Goal: Task Accomplishment & Management: Use online tool/utility

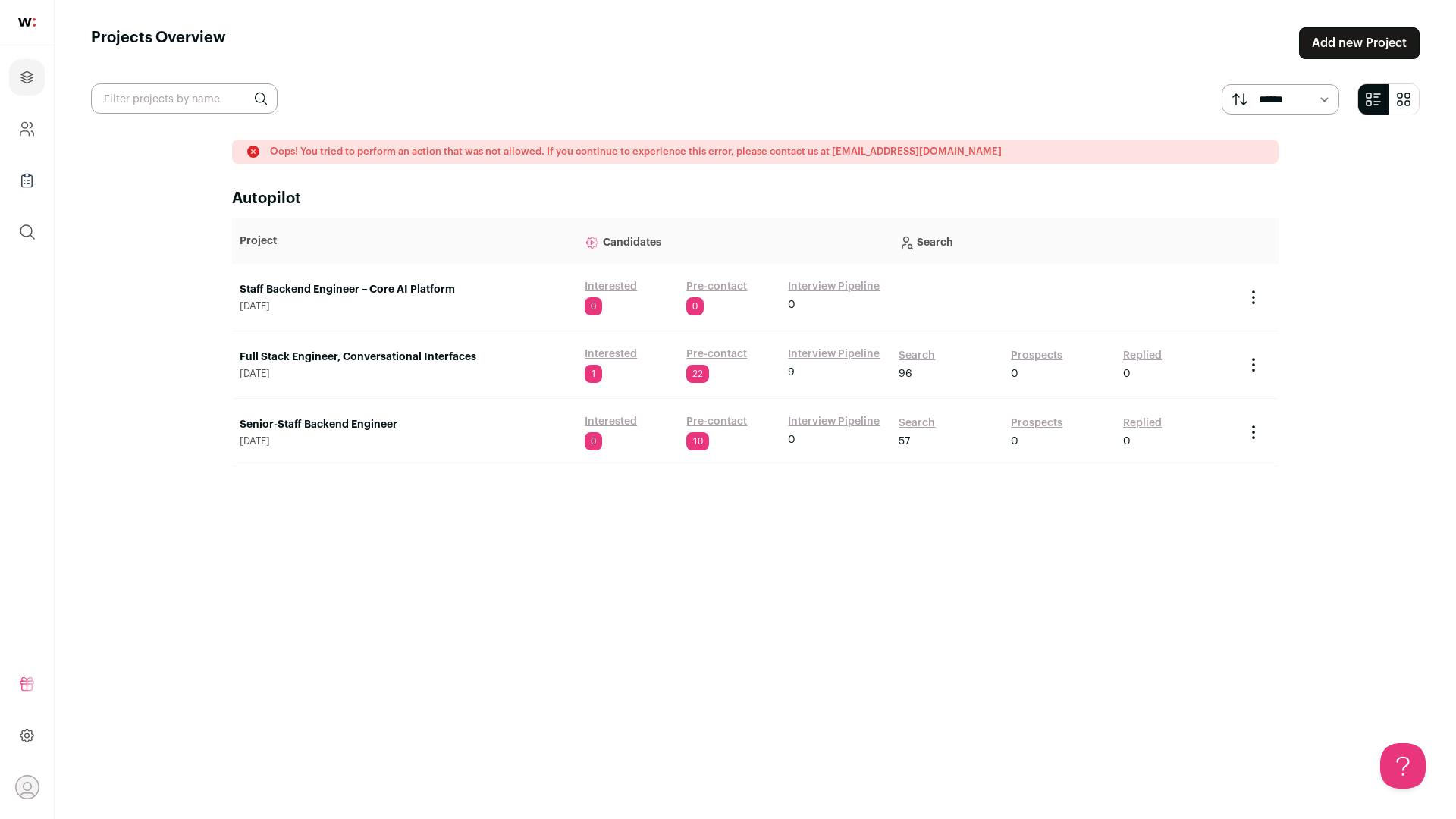
click at [419, 296] on link "Staff Backend Engineer – Core AI Platform" at bounding box center [404, 289] width 330 height 15
click at [347, 423] on link "Senior-Staff Backend Engineer" at bounding box center [404, 425] width 330 height 15
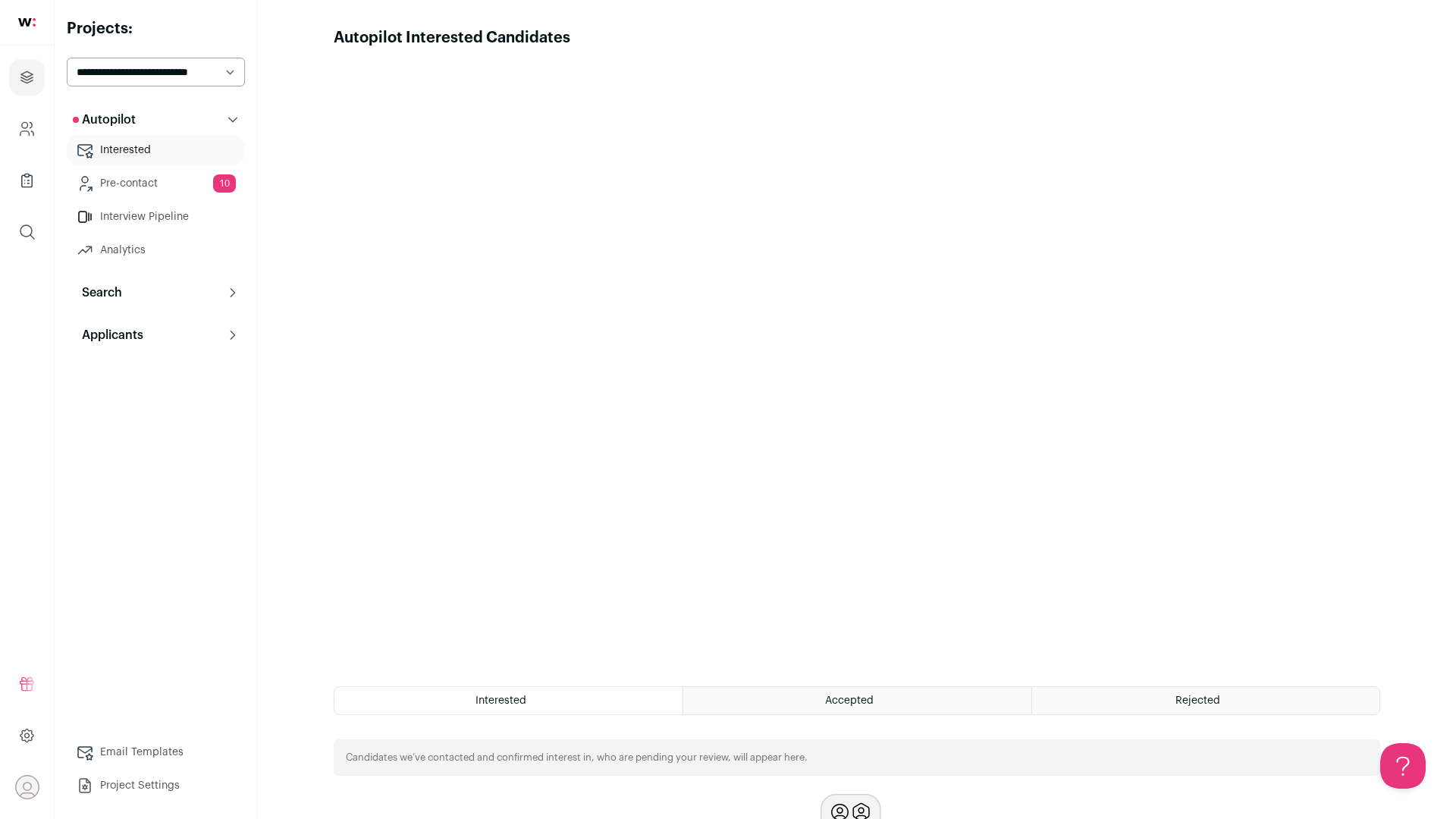
scroll to position [107, 0]
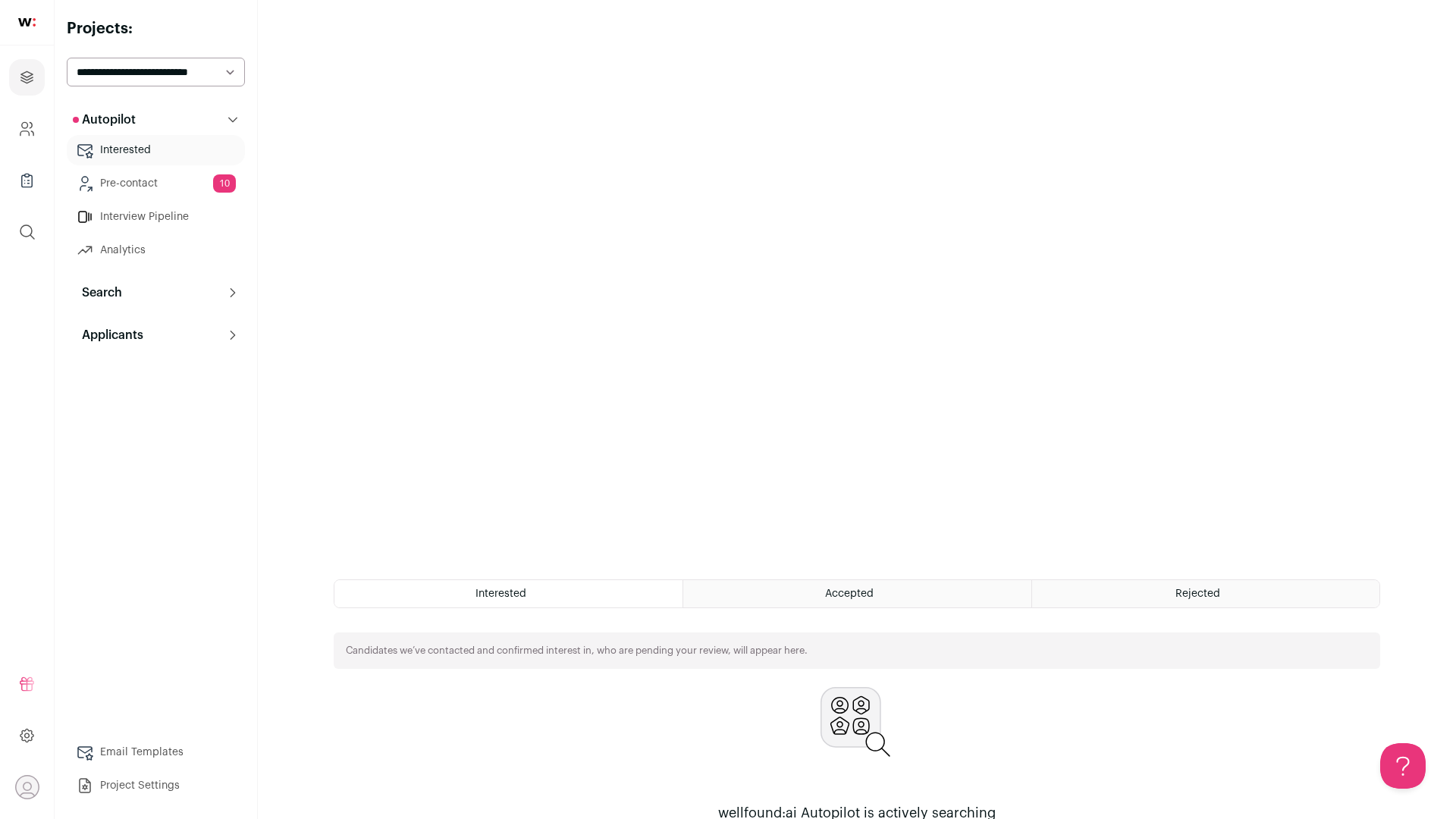
click at [148, 213] on link "Interview Pipeline" at bounding box center [155, 217] width 178 height 31
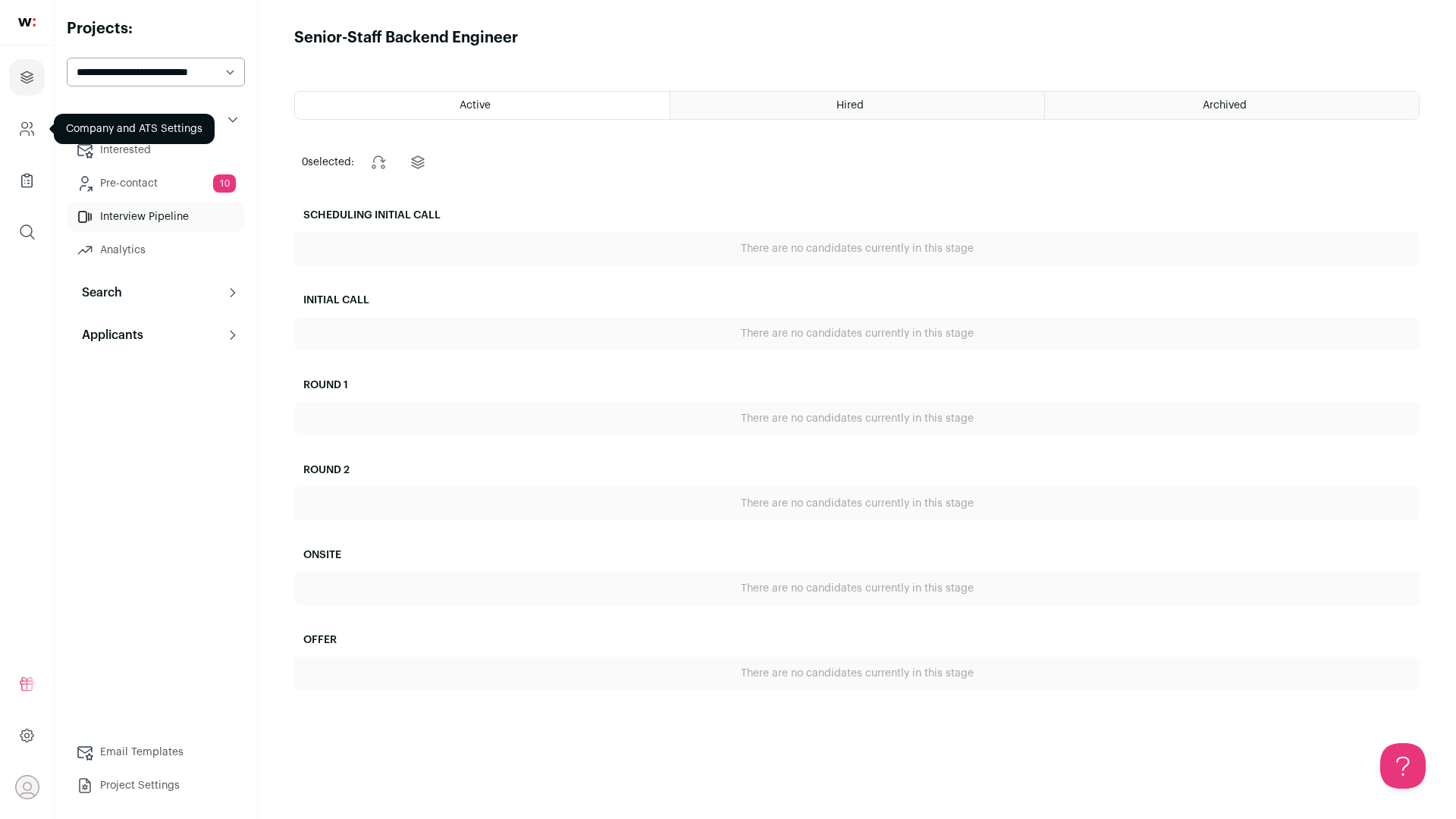
click at [23, 138] on link "Company and ATS Settings" at bounding box center [26, 129] width 36 height 37
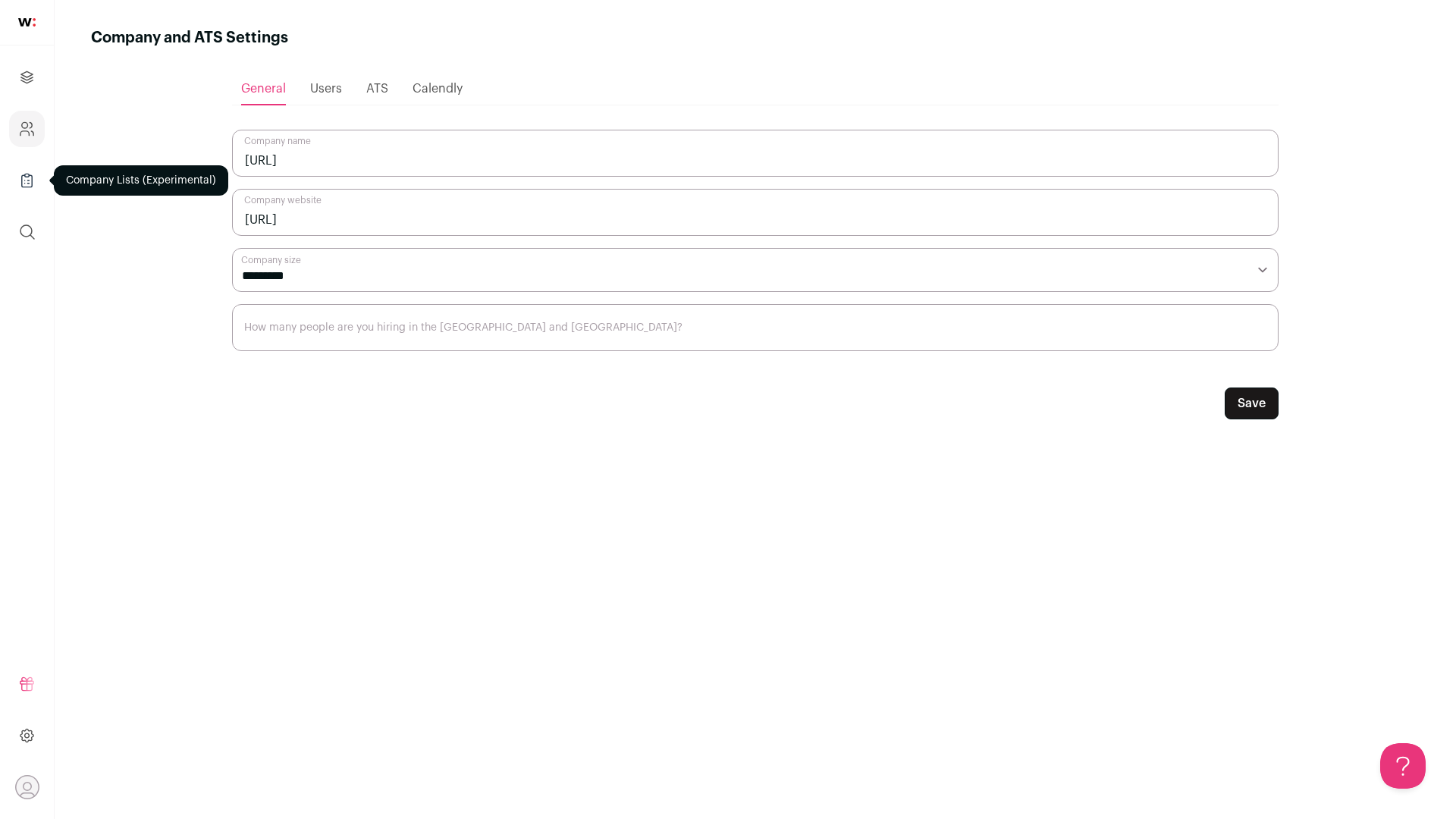
click at [37, 182] on link "Company Lists" at bounding box center [26, 181] width 36 height 37
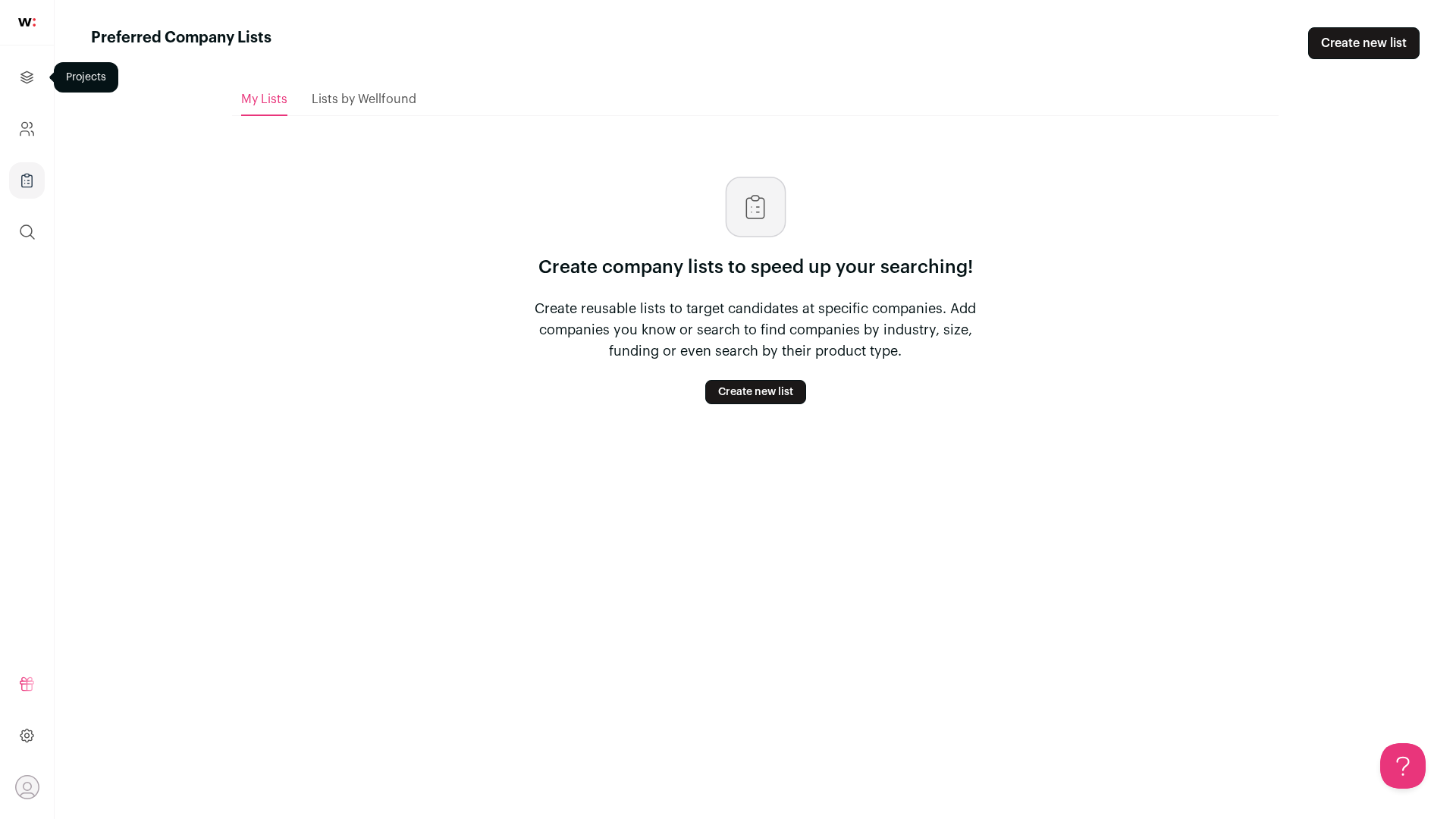
click at [27, 69] on icon "Projects" at bounding box center [27, 77] width 17 height 18
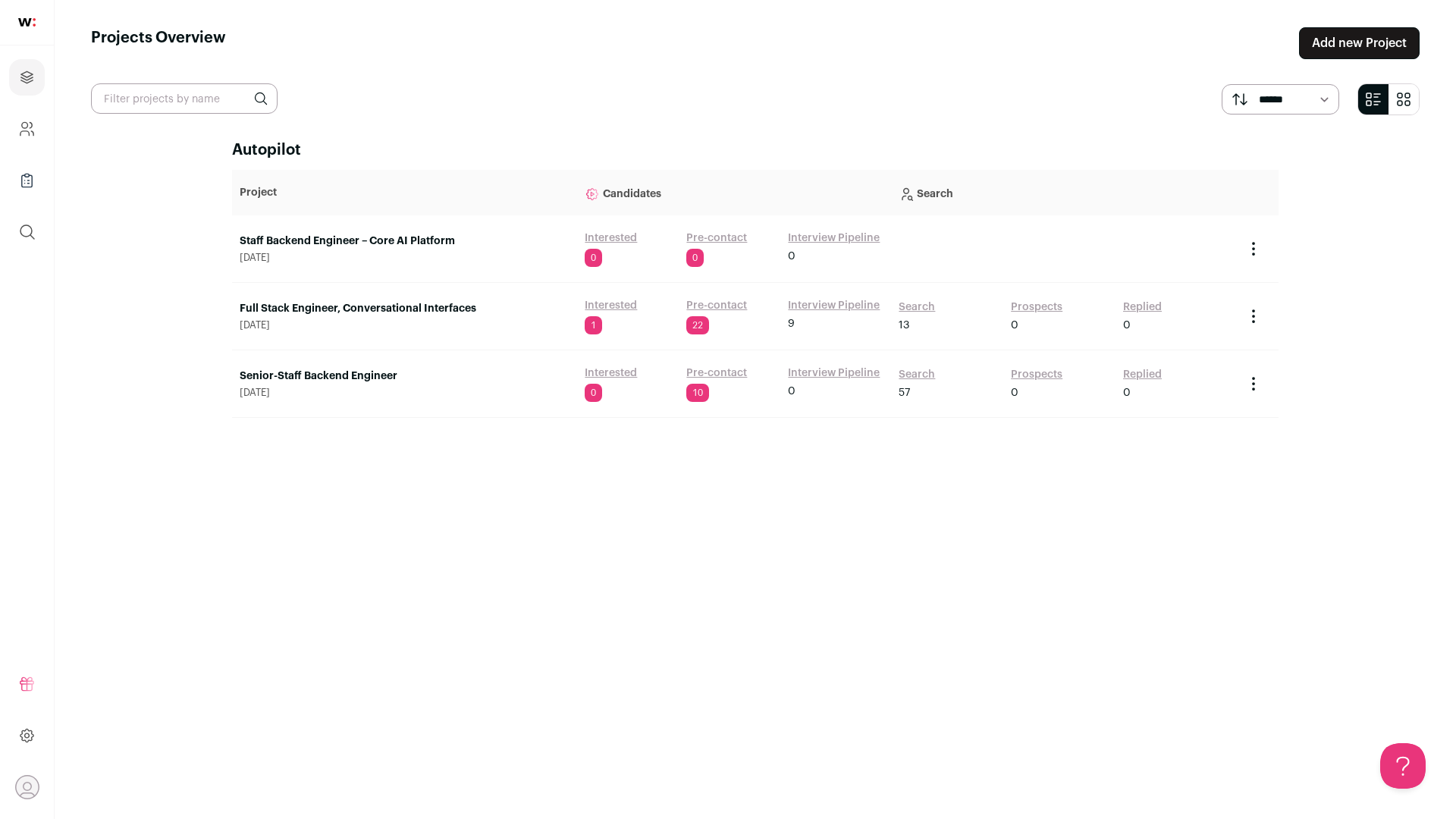
click at [598, 304] on link "Interested" at bounding box center [610, 306] width 52 height 15
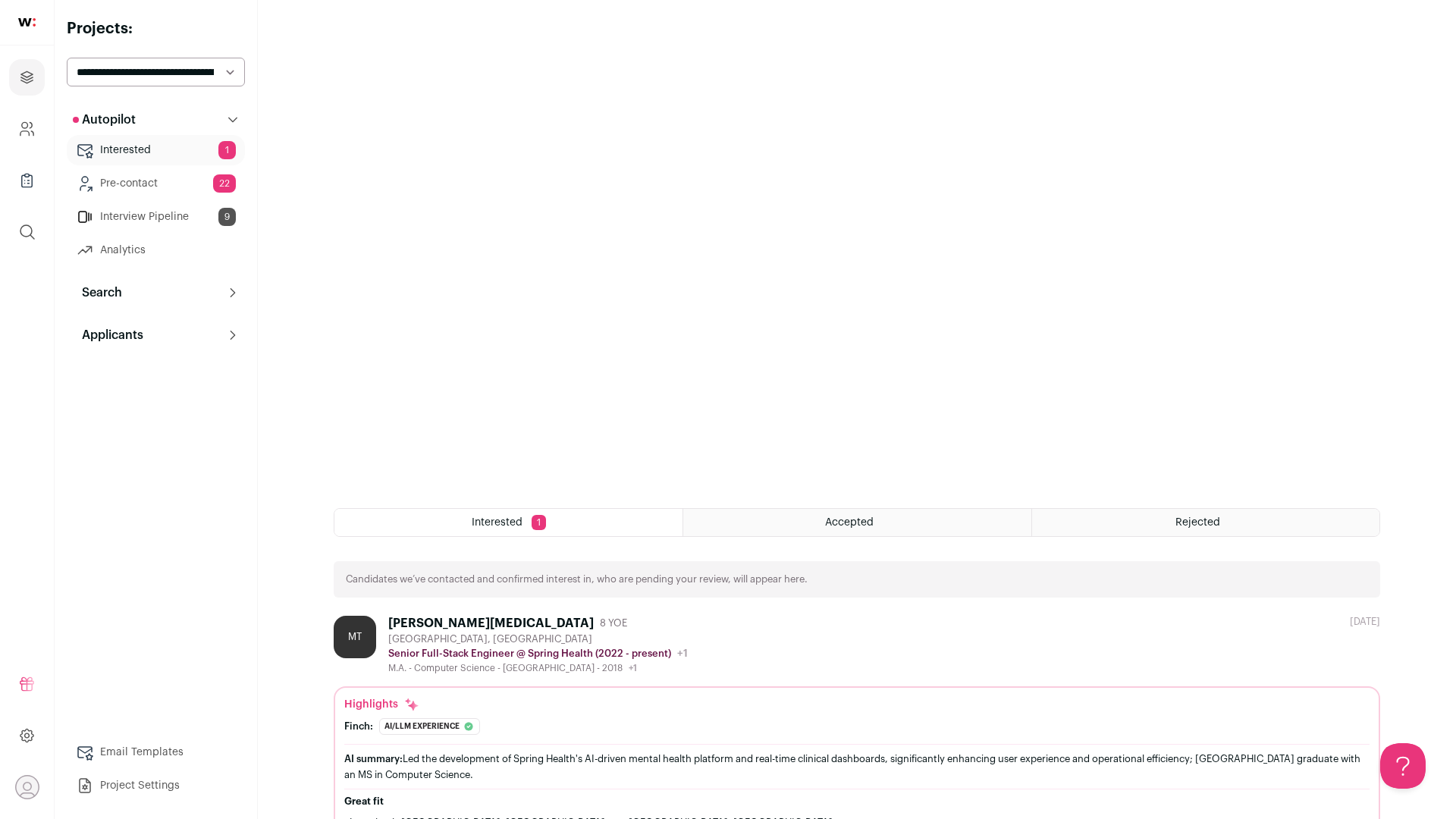
scroll to position [236, 0]
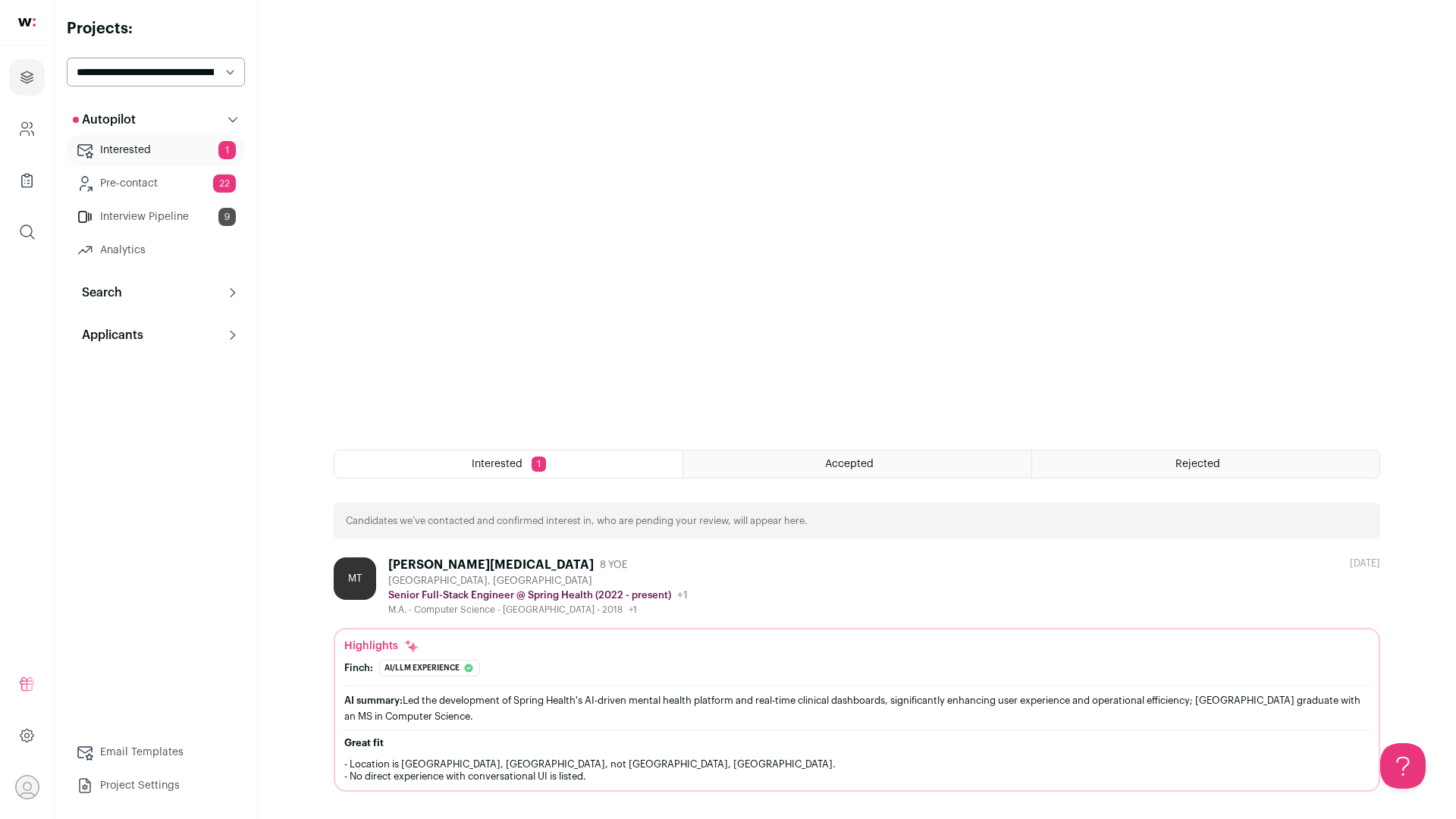
click at [424, 559] on div "[PERSON_NAME][MEDICAL_DATA]" at bounding box center [491, 565] width 206 height 15
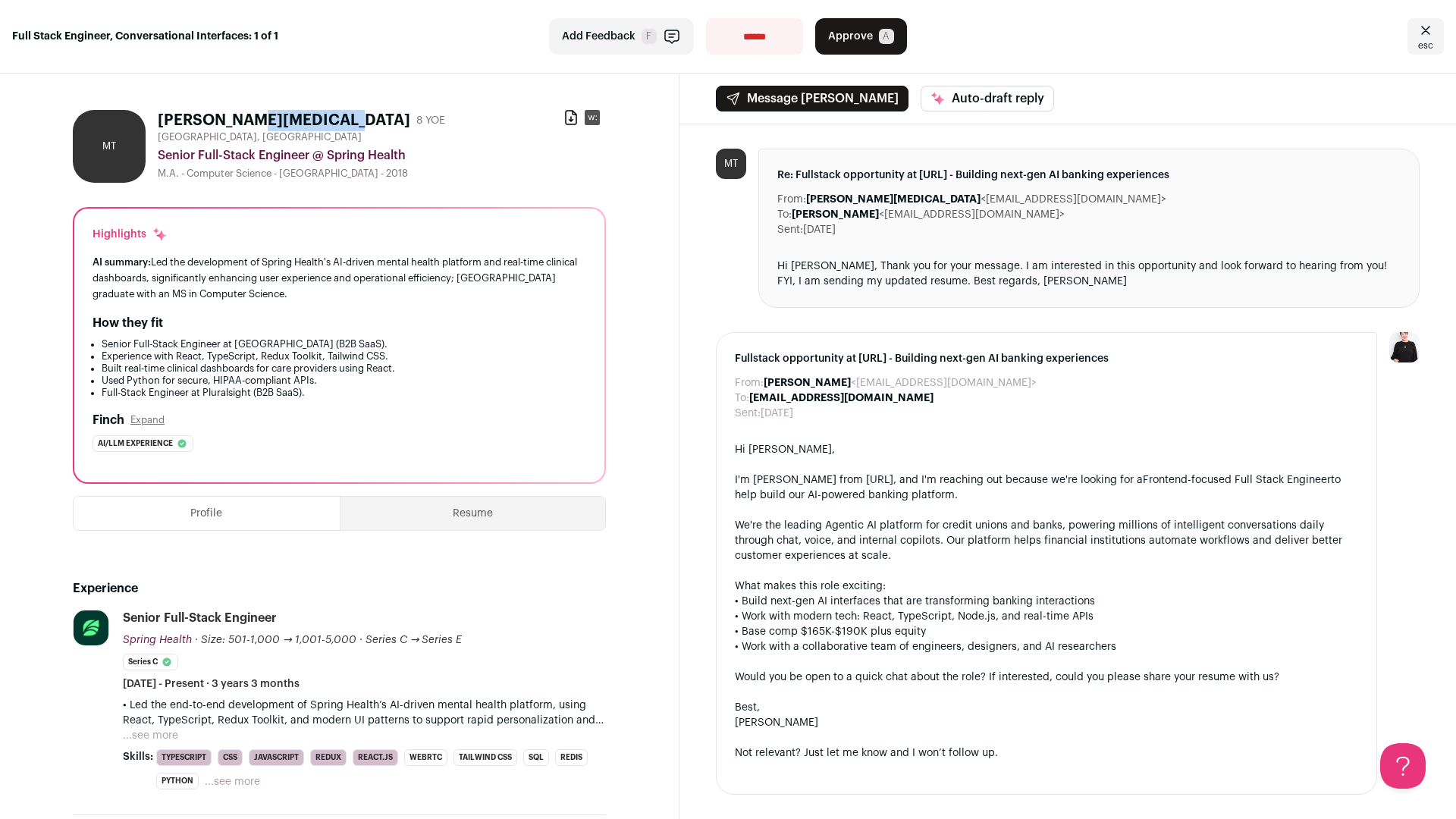
drag, startPoint x: 242, startPoint y: 120, endPoint x: 163, endPoint y: 123, distance: 79.1
click at [163, 123] on h1 "[PERSON_NAME][MEDICAL_DATA]" at bounding box center [284, 120] width 253 height 21
copy h1 "[PERSON_NAME][MEDICAL_DATA]"
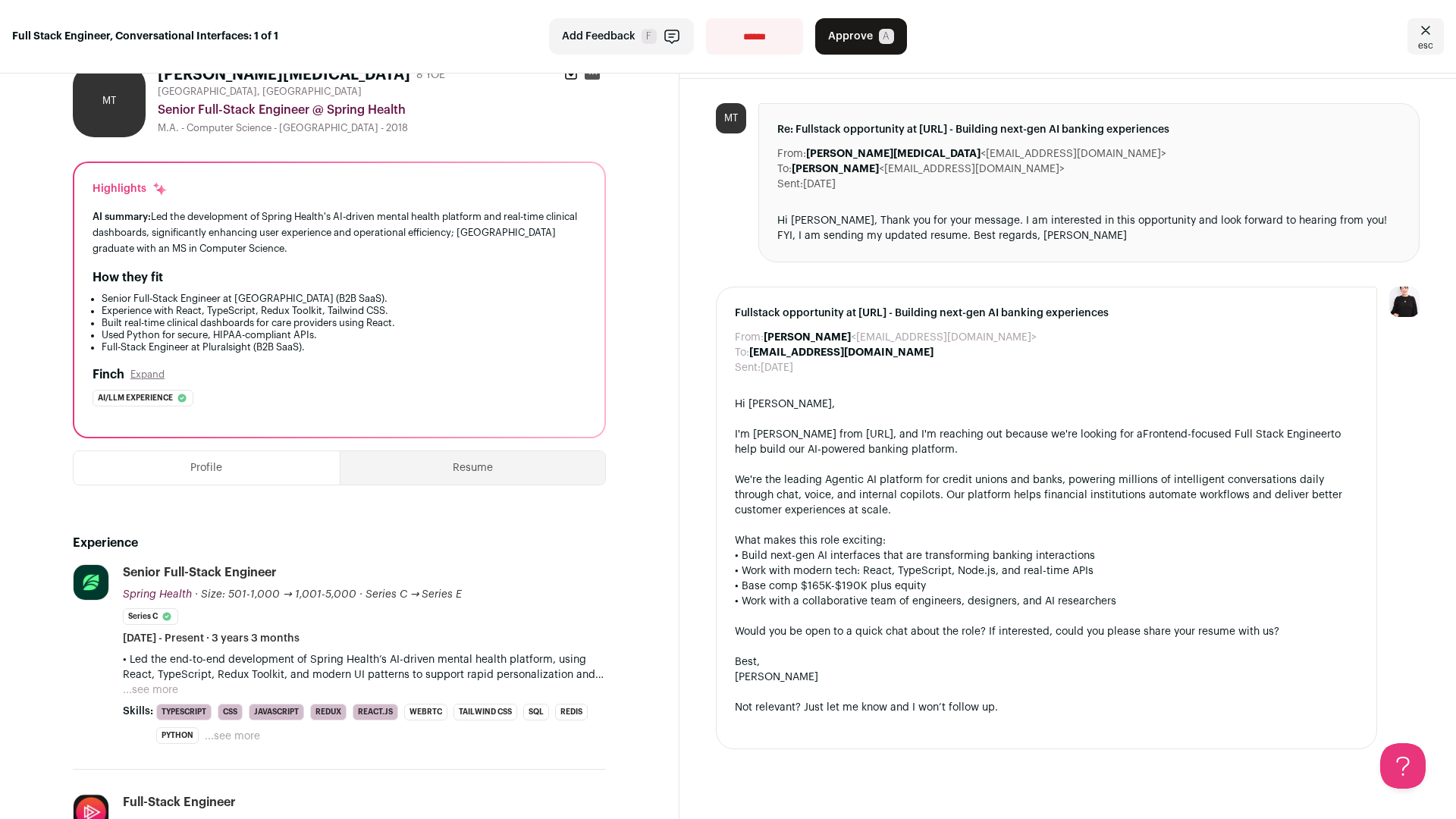
scroll to position [50, 0]
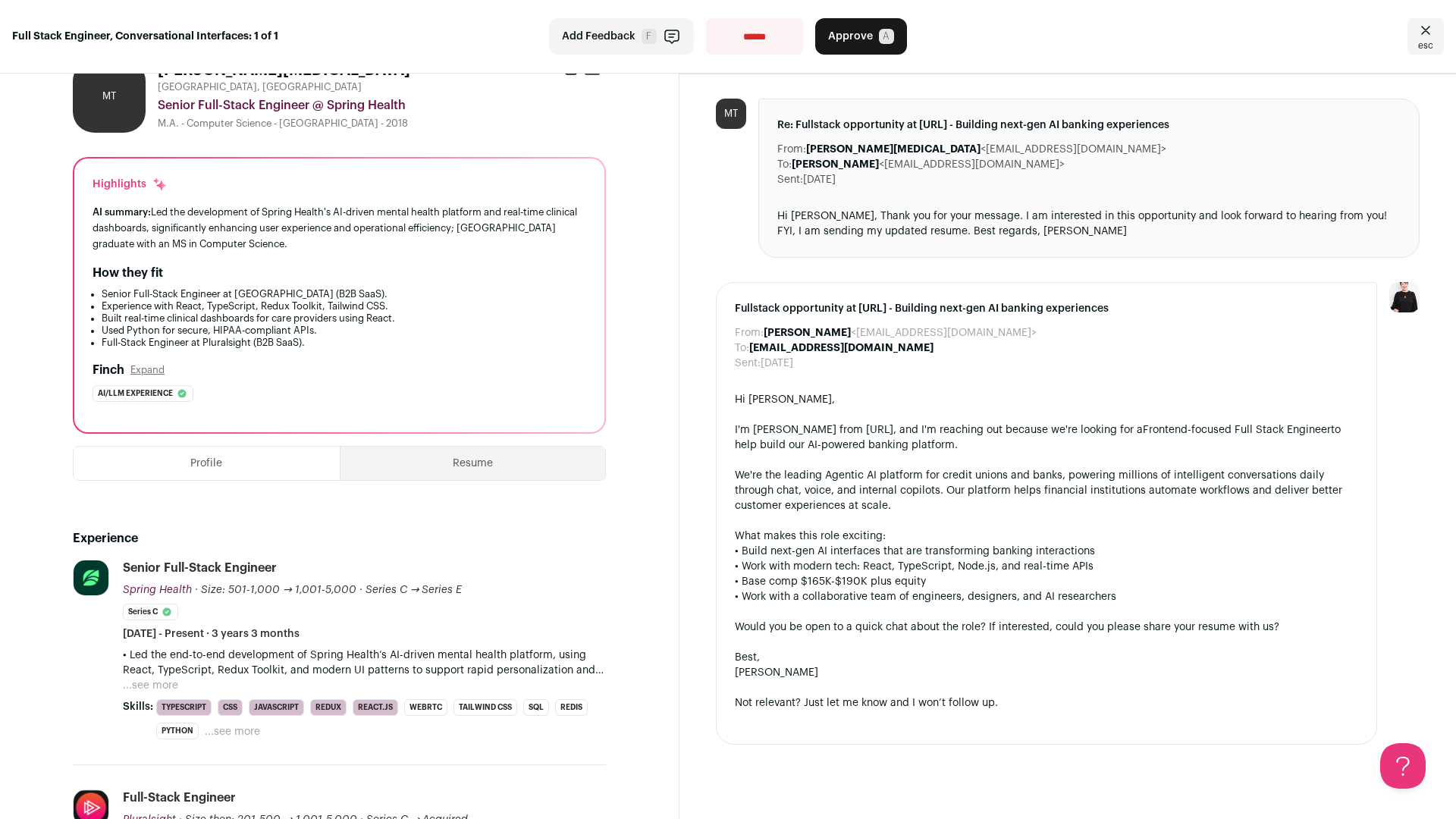
click at [512, 448] on button "Resume" at bounding box center [473, 463] width 265 height 34
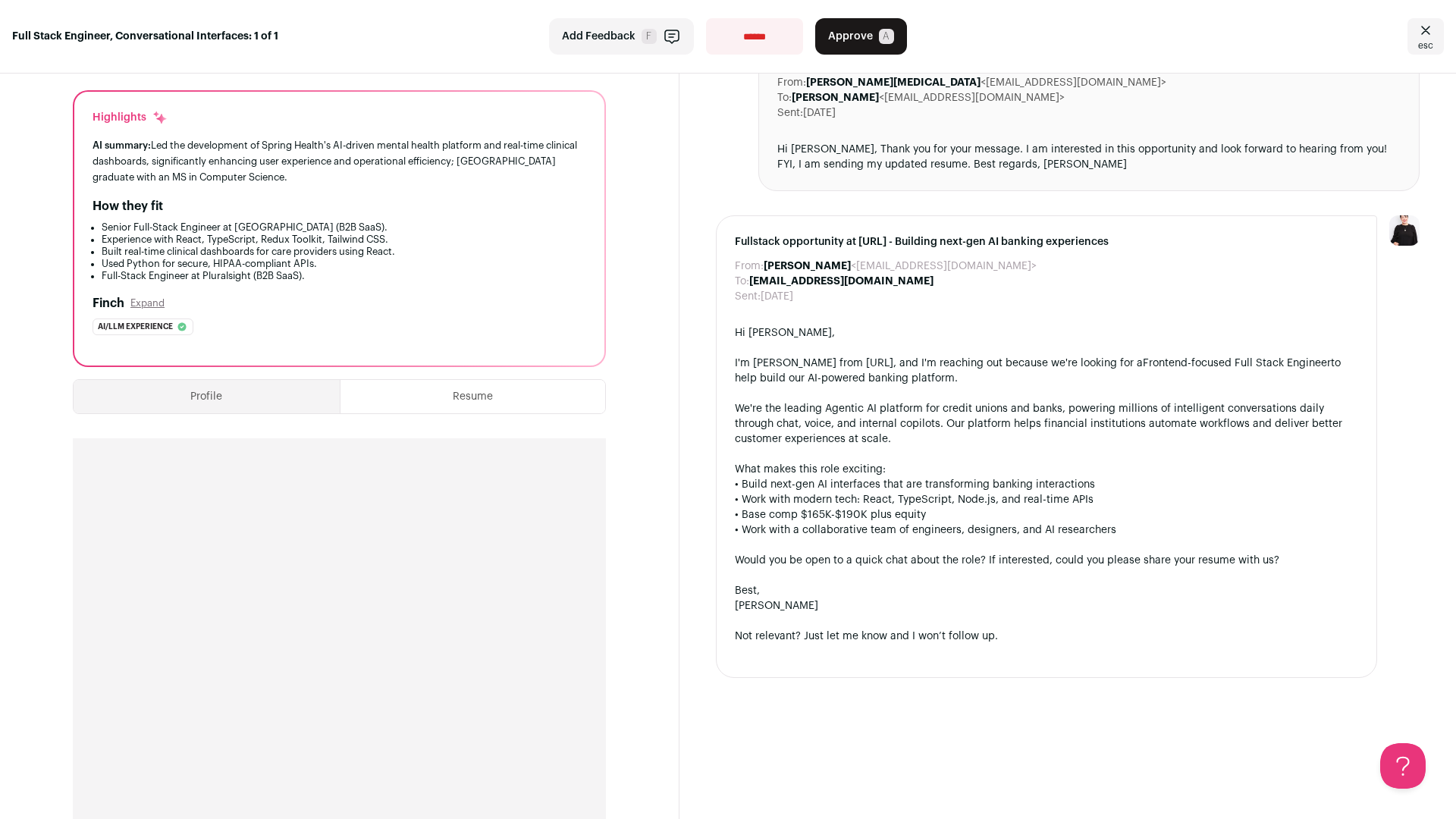
scroll to position [0, 0]
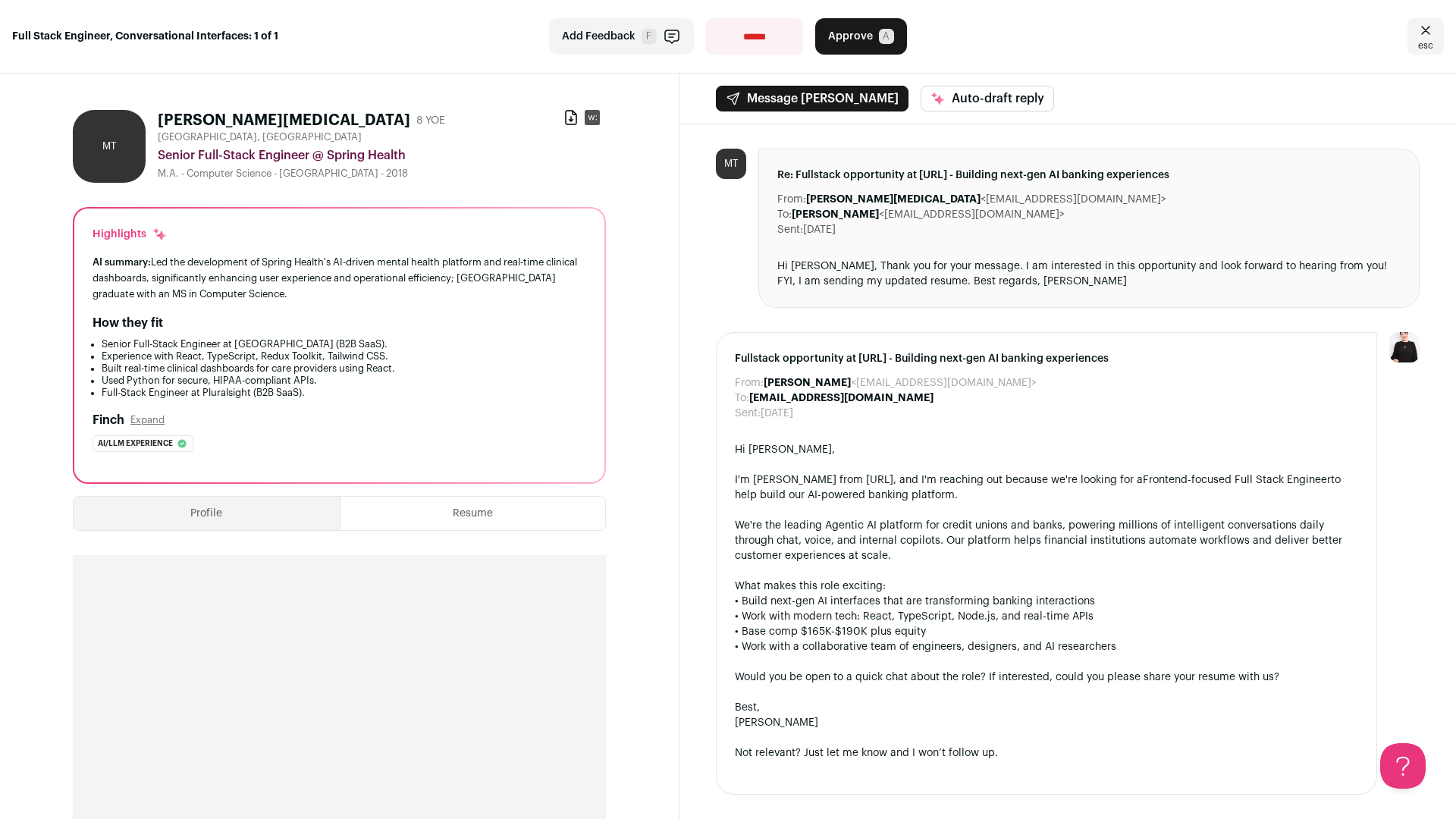
click at [208, 502] on button "Profile" at bounding box center [207, 513] width 266 height 34
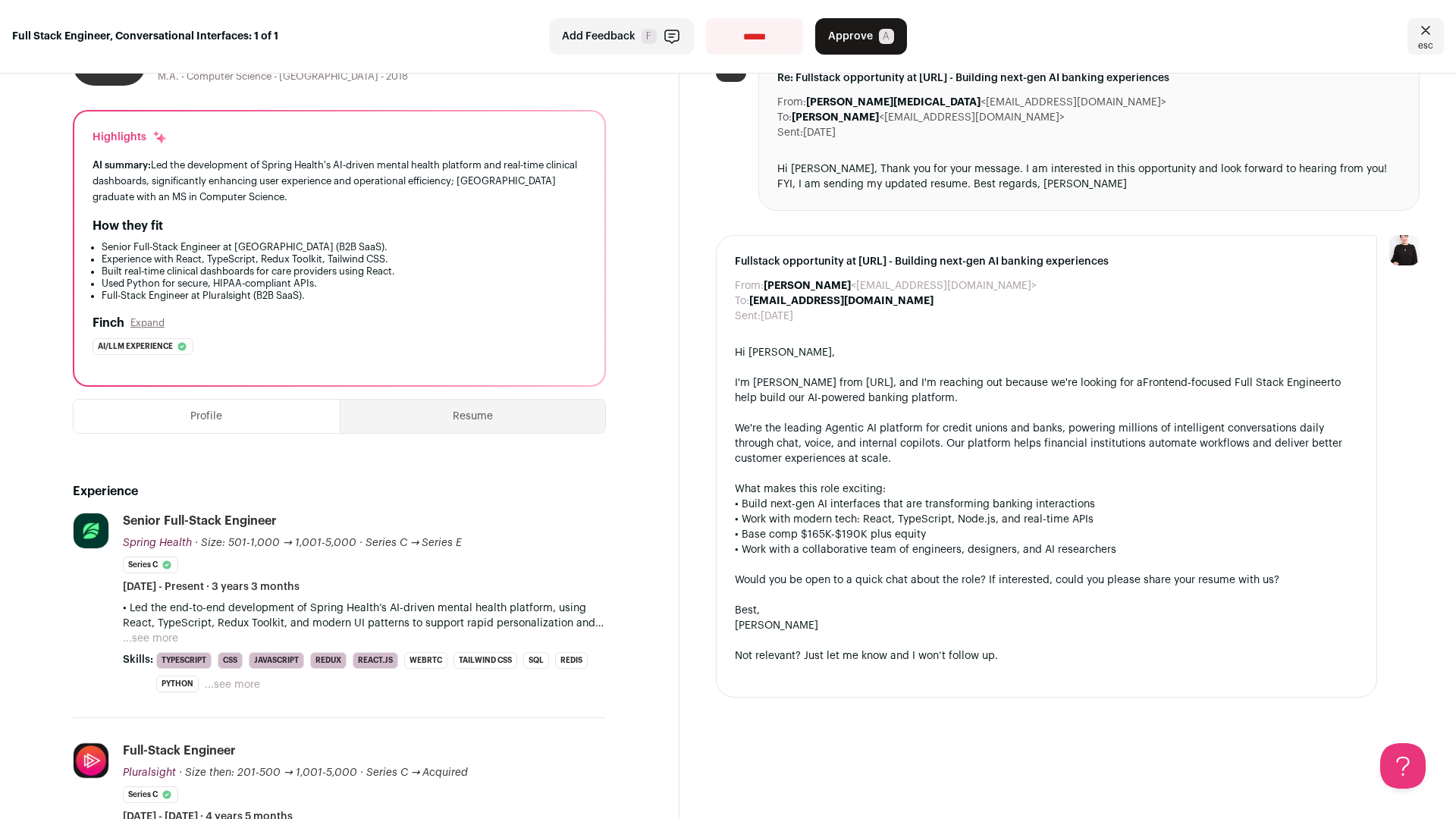
scroll to position [156, 0]
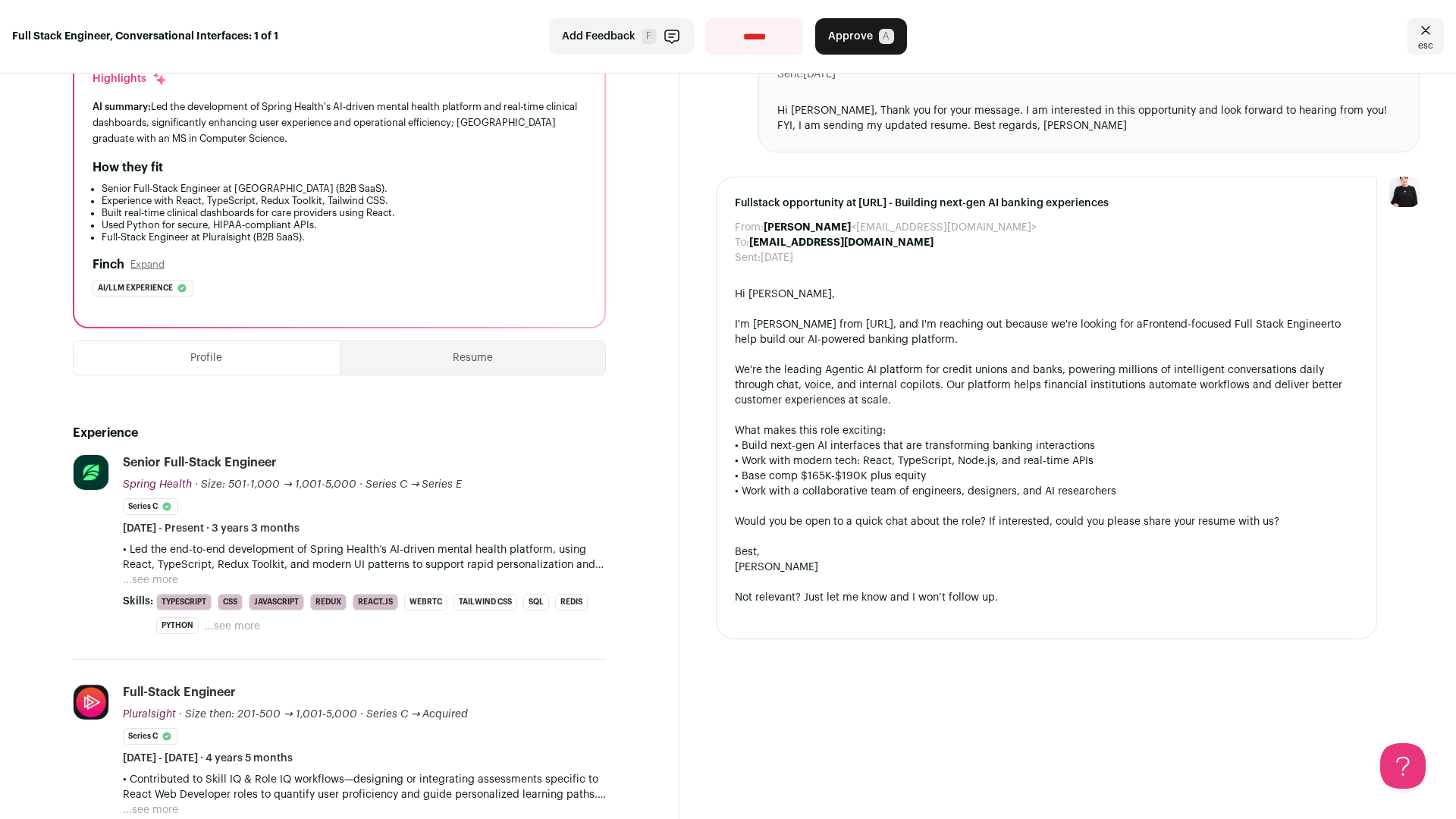
click at [145, 578] on button "...see more" at bounding box center [151, 581] width 56 height 15
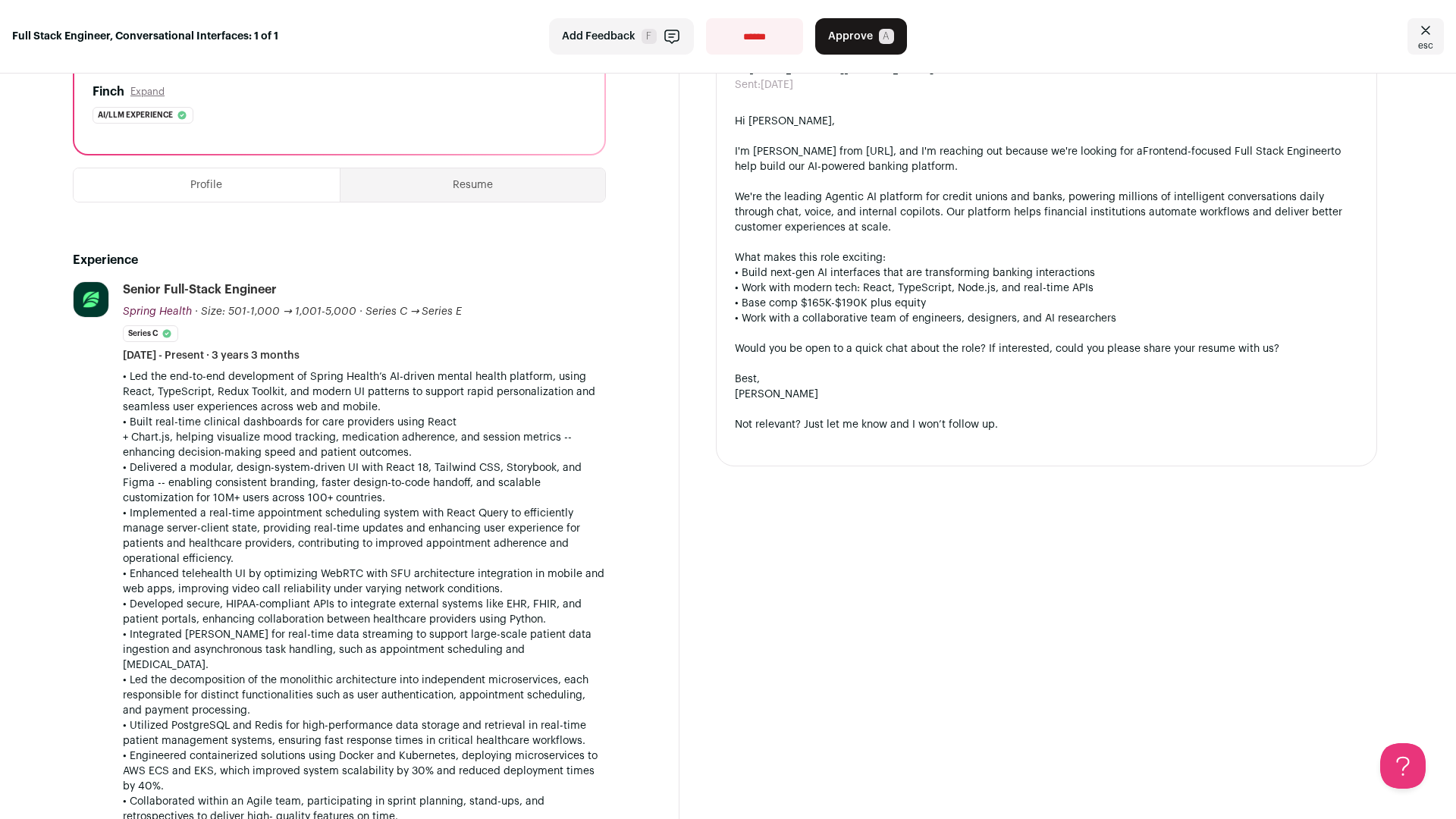
scroll to position [527, 0]
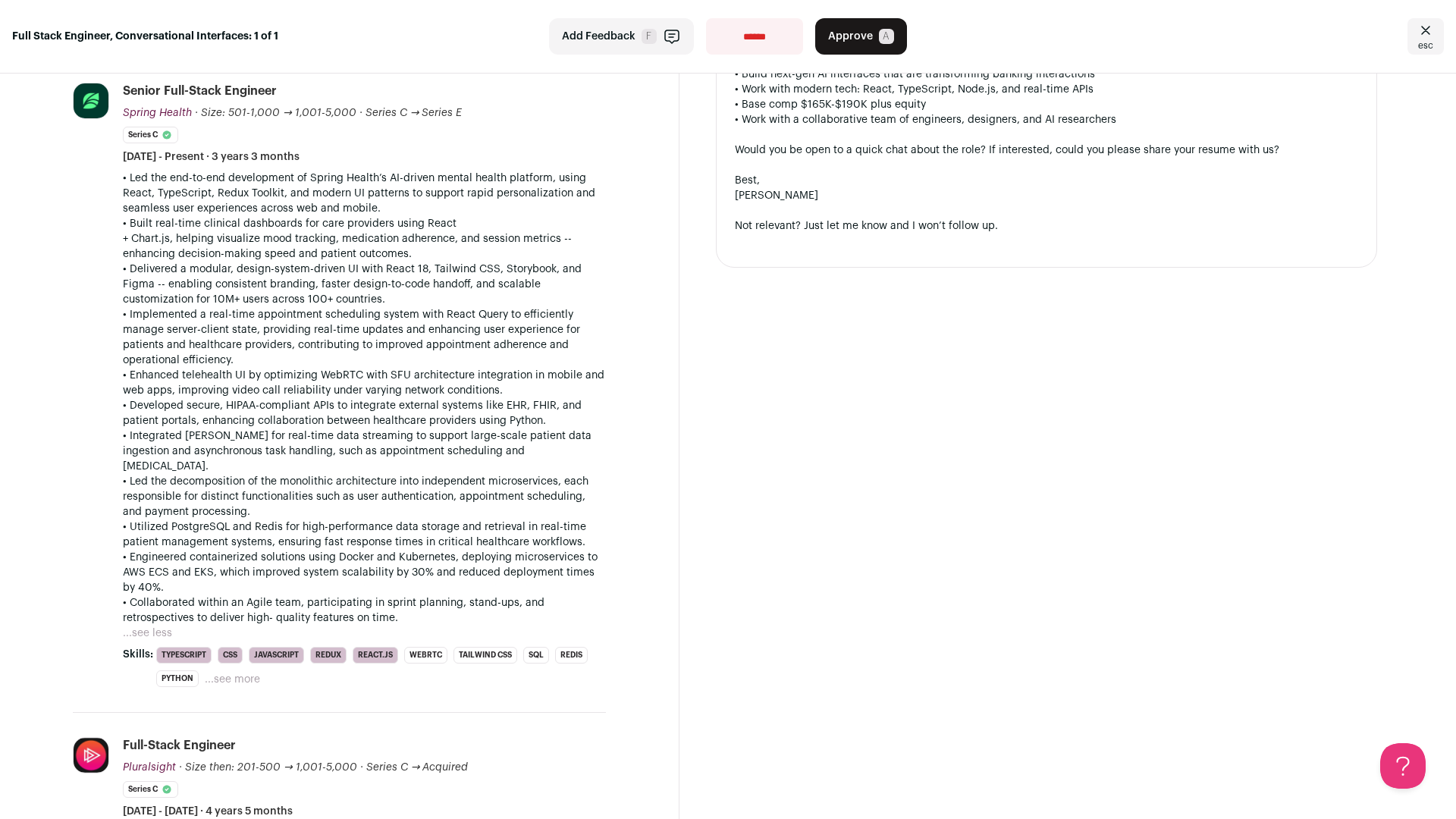
click at [850, 41] on span "Approve" at bounding box center [851, 37] width 45 height 15
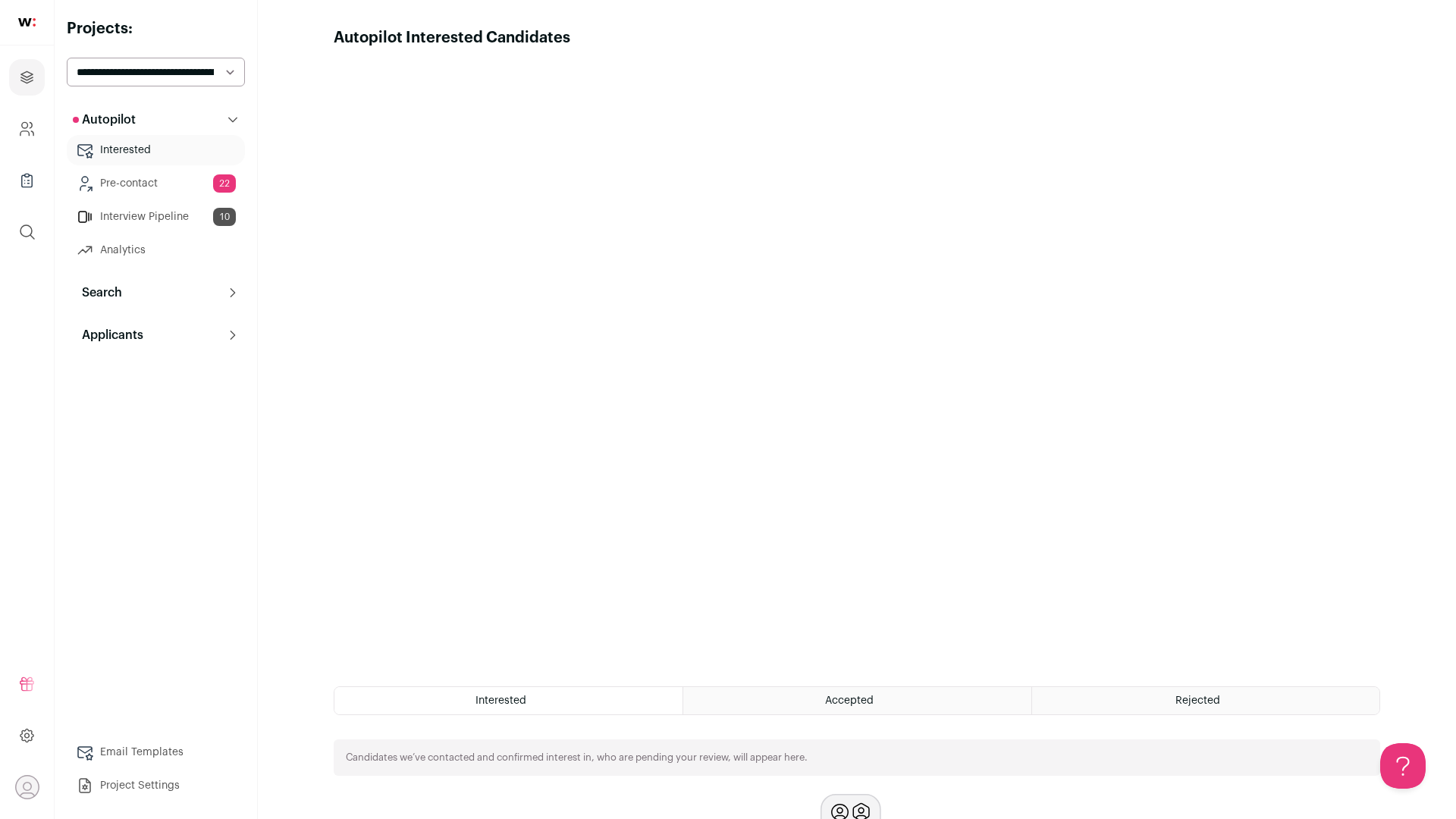
click at [126, 182] on link "Pre-contact 22" at bounding box center [155, 184] width 178 height 31
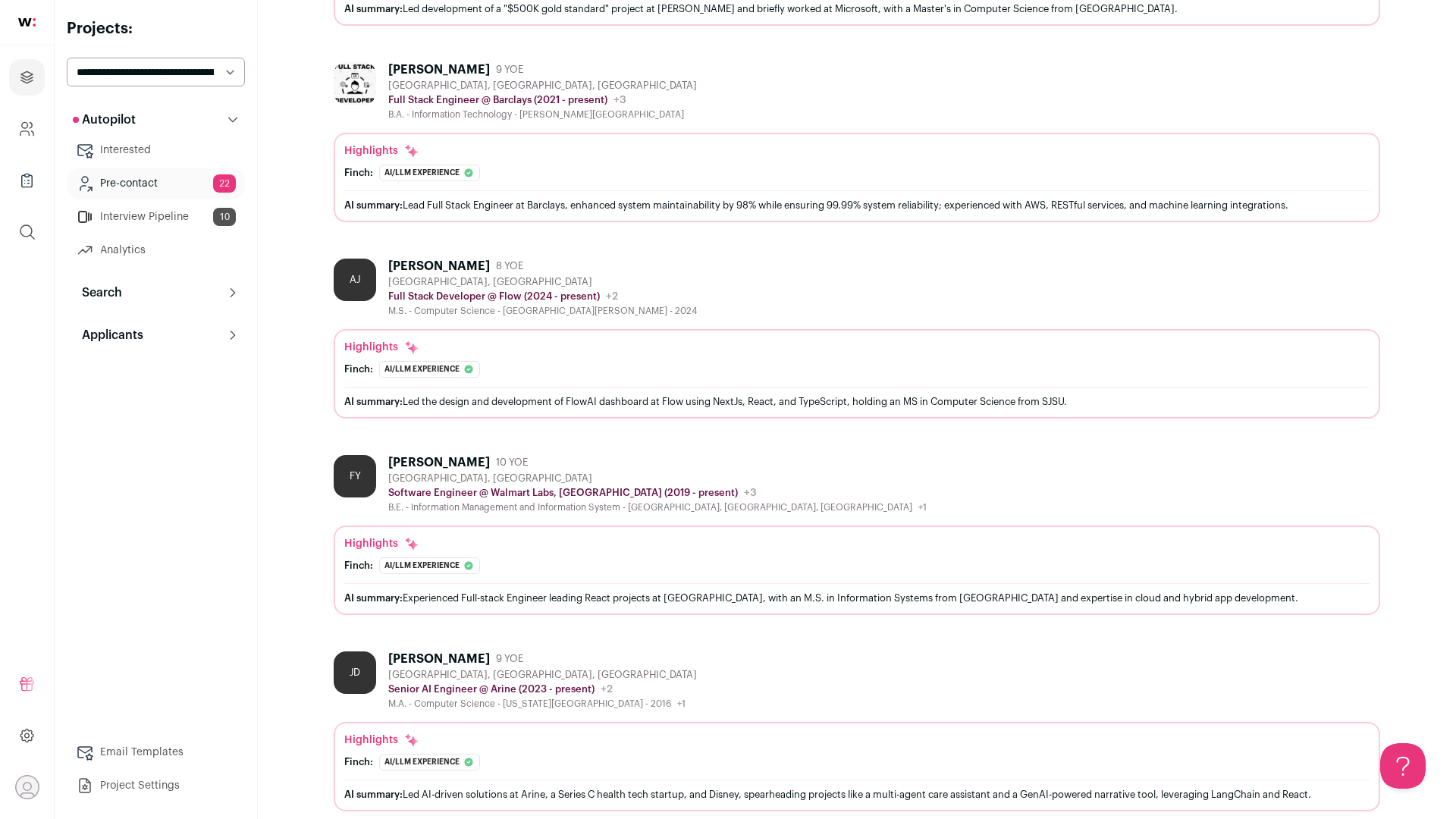
scroll to position [1094, 0]
